Goal: Task Accomplishment & Management: Use online tool/utility

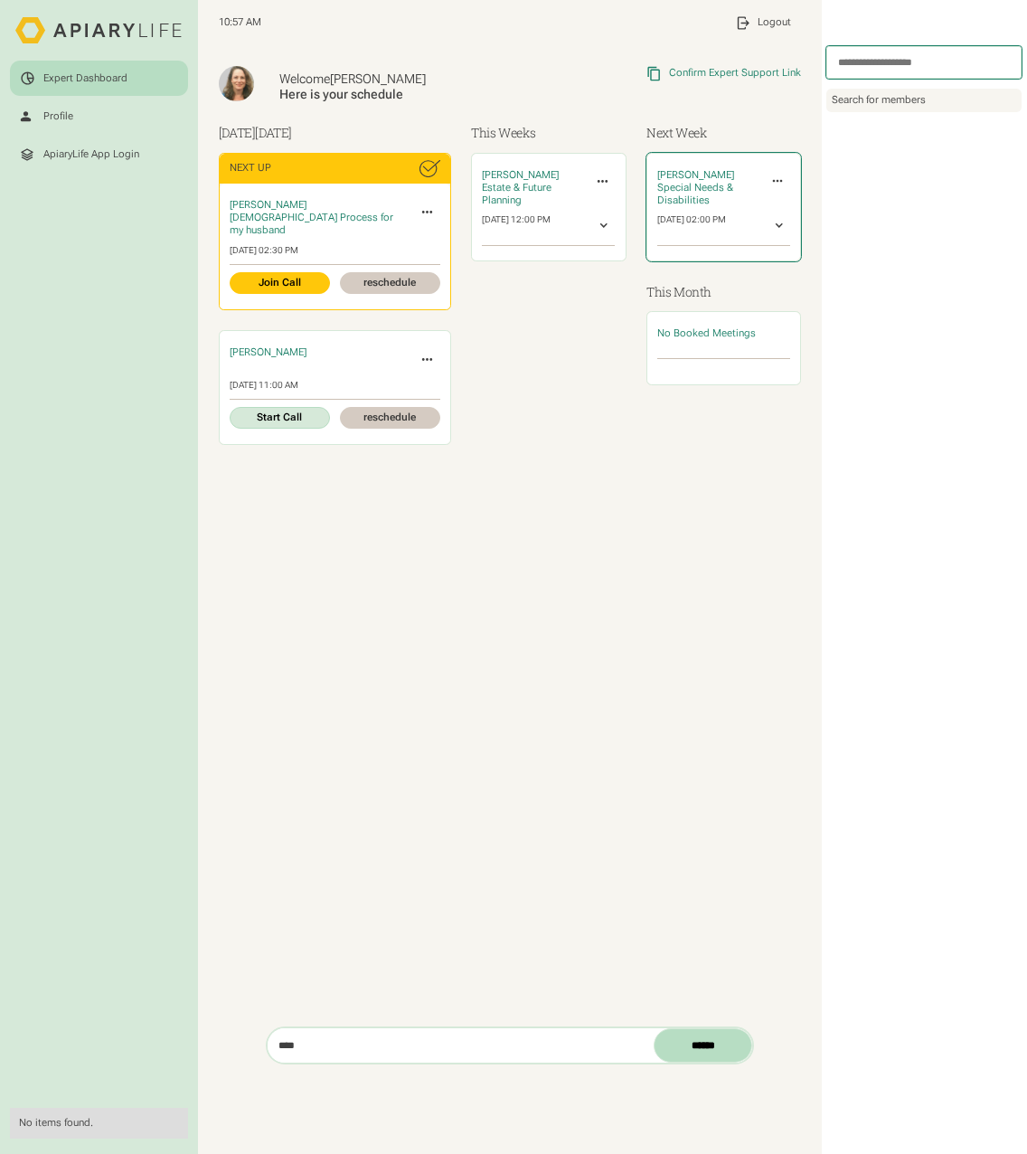
click at [781, 176] on icon at bounding box center [777, 181] width 15 height 15
click at [659, 221] on div "[DATE] 02:00 PM" at bounding box center [691, 225] width 69 height 23
click at [578, 422] on div "[PERSON_NAME] Estate & Future Planning Invite Expert Cancel Meeting Invite Othe…" at bounding box center [548, 299] width 155 height 292
click at [496, 559] on div "Welcome [PERSON_NAME] Here is your schedule Copied Link to Clipboard Confirm Ex…" at bounding box center [509, 536] width 623 height 981
click at [485, 32] on div "10:57 AM My Profile Profile Settings Log Out Logout" at bounding box center [510, 22] width 583 height 35
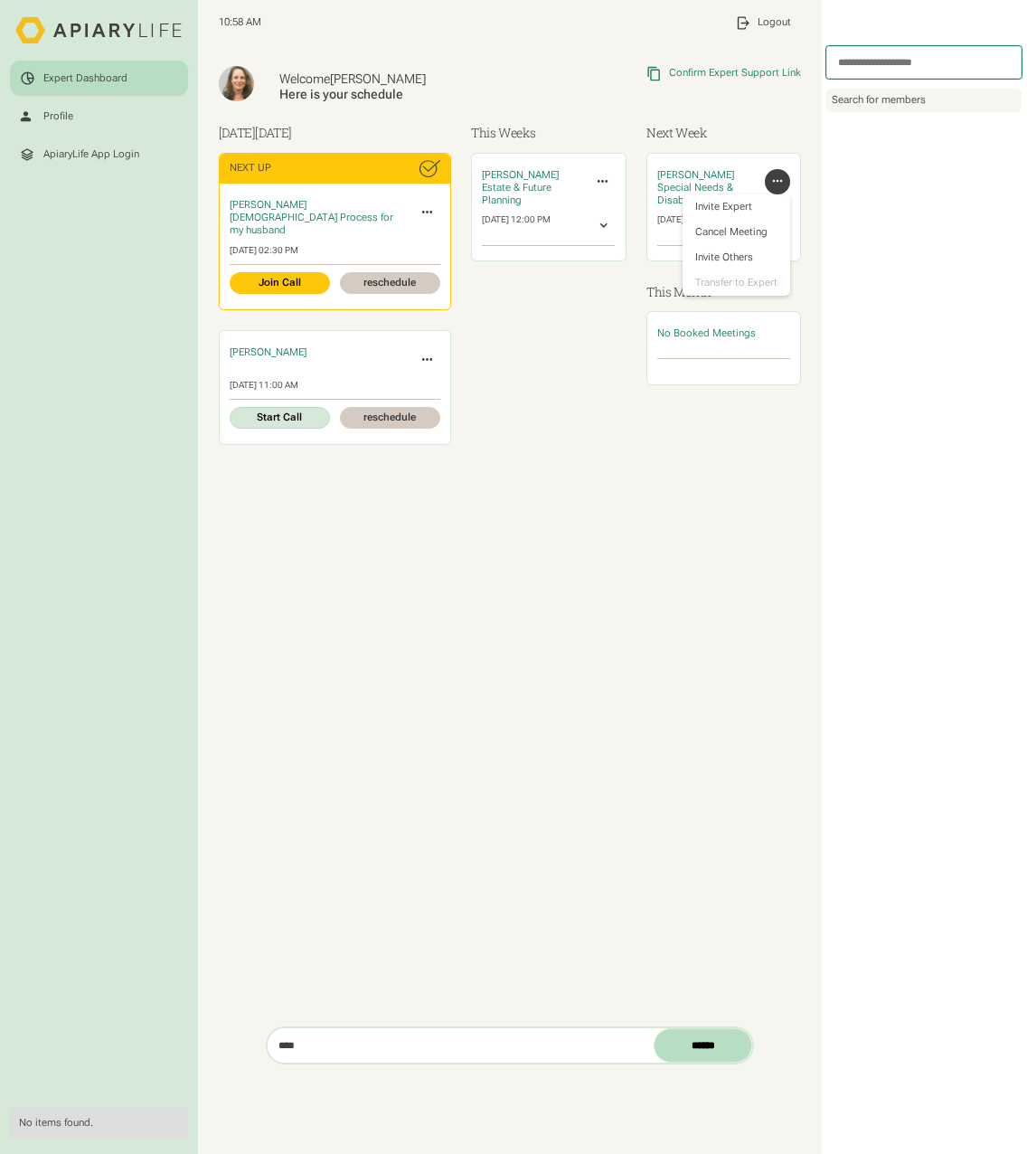
click at [505, 435] on div "This Weeks Ian Miller Estate & Future Planning Invite Expert Cancel Meeting Inv…" at bounding box center [548, 289] width 155 height 332
click at [739, 439] on div "Next Week Lilian Liang Special Needs & Disabilities Invite Expert Cancel Meetin…" at bounding box center [723, 294] width 155 height 342
click at [551, 221] on div "Fri, 08/22/2025, 12:00 PM" at bounding box center [516, 225] width 69 height 23
click at [538, 229] on div "Fri, 08/22/2025, 12:00 PM" at bounding box center [516, 225] width 69 height 23
click at [700, 349] on div at bounding box center [723, 353] width 133 height 10
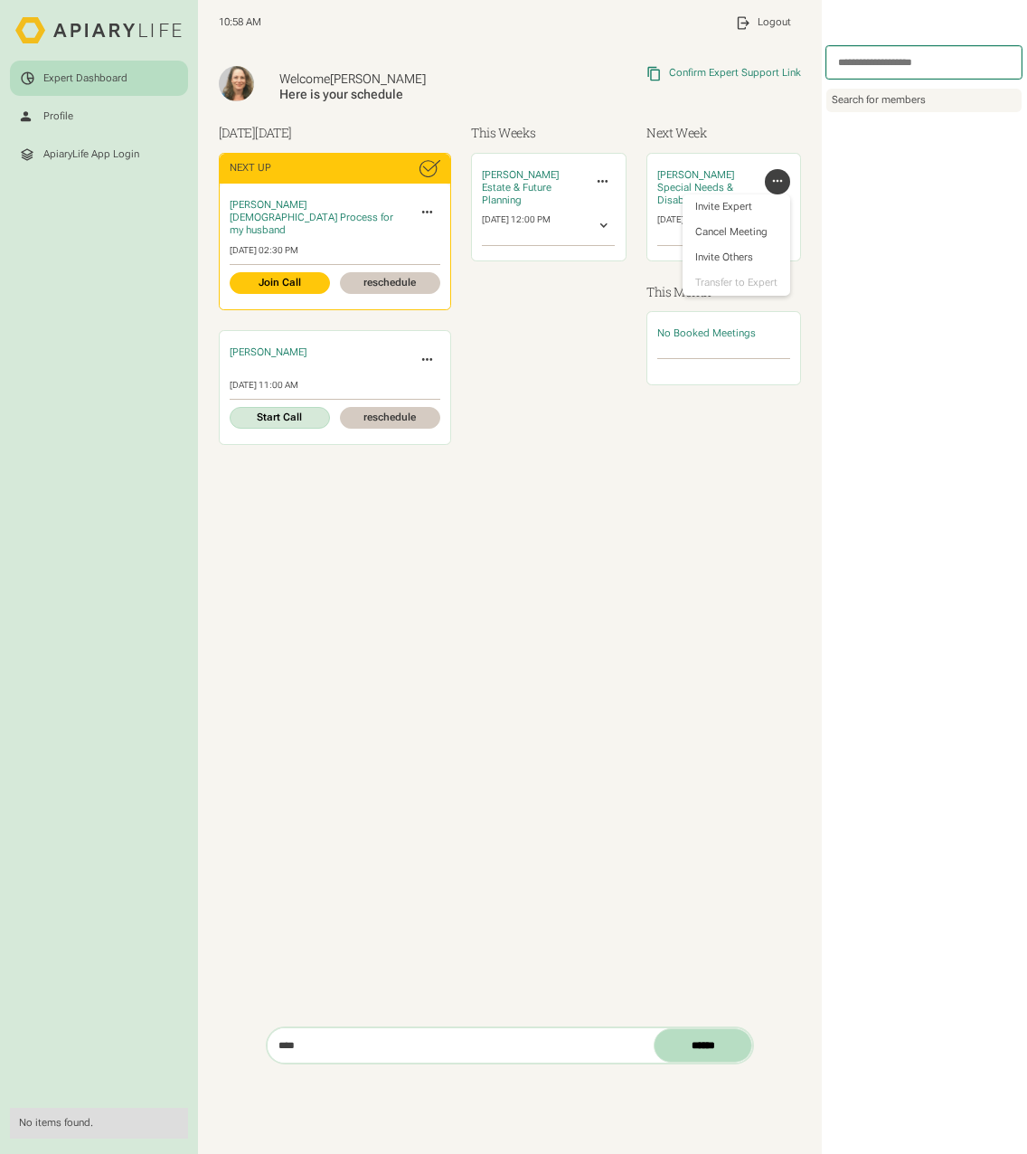
drag, startPoint x: 786, startPoint y: 457, endPoint x: 764, endPoint y: 399, distance: 62.6
click at [785, 457] on div "Welcome Beth Here is your schedule Copied Link to Clipboard Confirm Expert Supp…" at bounding box center [510, 265] width 583 height 439
click at [777, 185] on icon at bounding box center [777, 181] width 15 height 15
click at [269, 407] on link "Start Call" at bounding box center [280, 418] width 100 height 22
